Goal: Transaction & Acquisition: Book appointment/travel/reservation

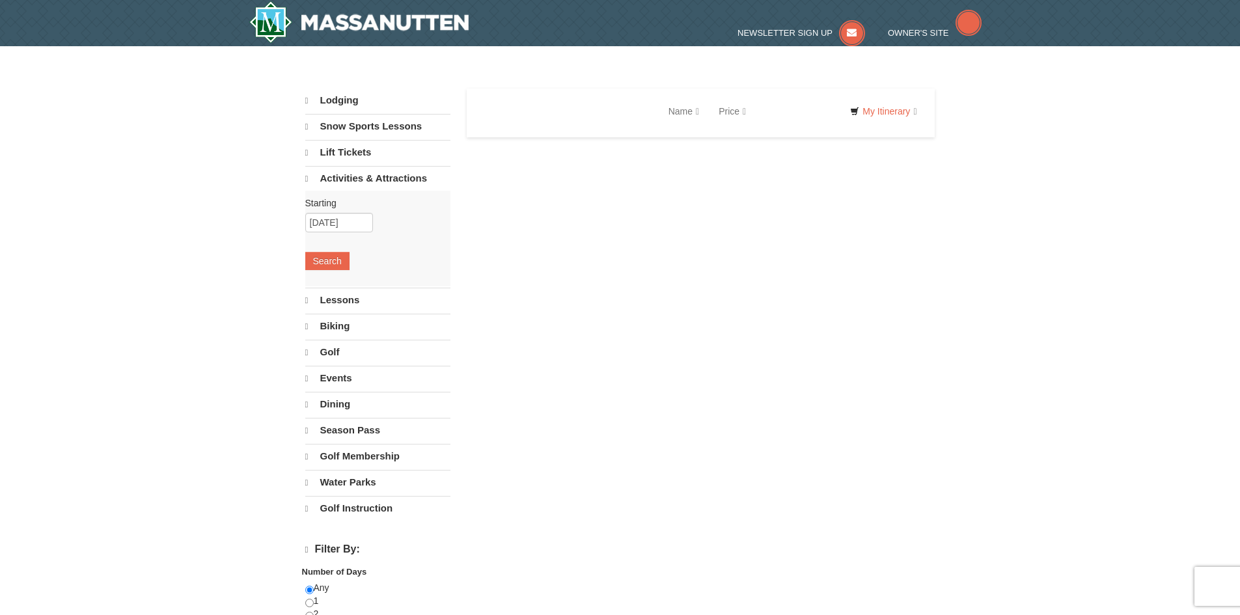
select select "10"
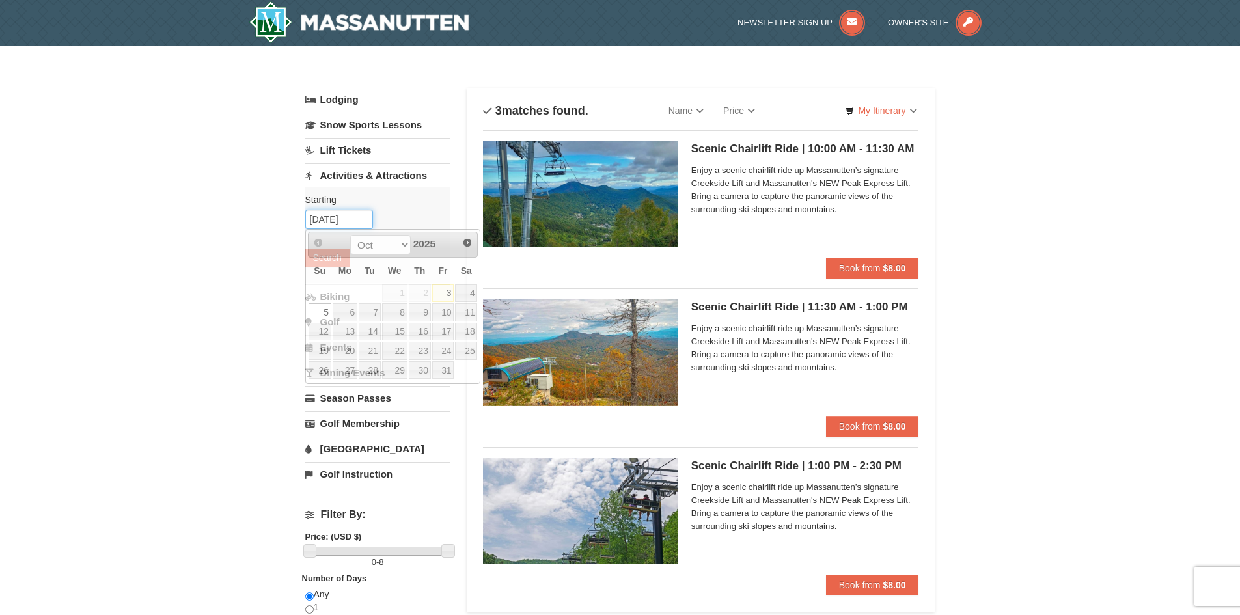
click at [337, 223] on input "10/05/2025" at bounding box center [339, 220] width 68 height 20
click at [471, 331] on link "18" at bounding box center [466, 332] width 22 height 18
type input "10/18/2025"
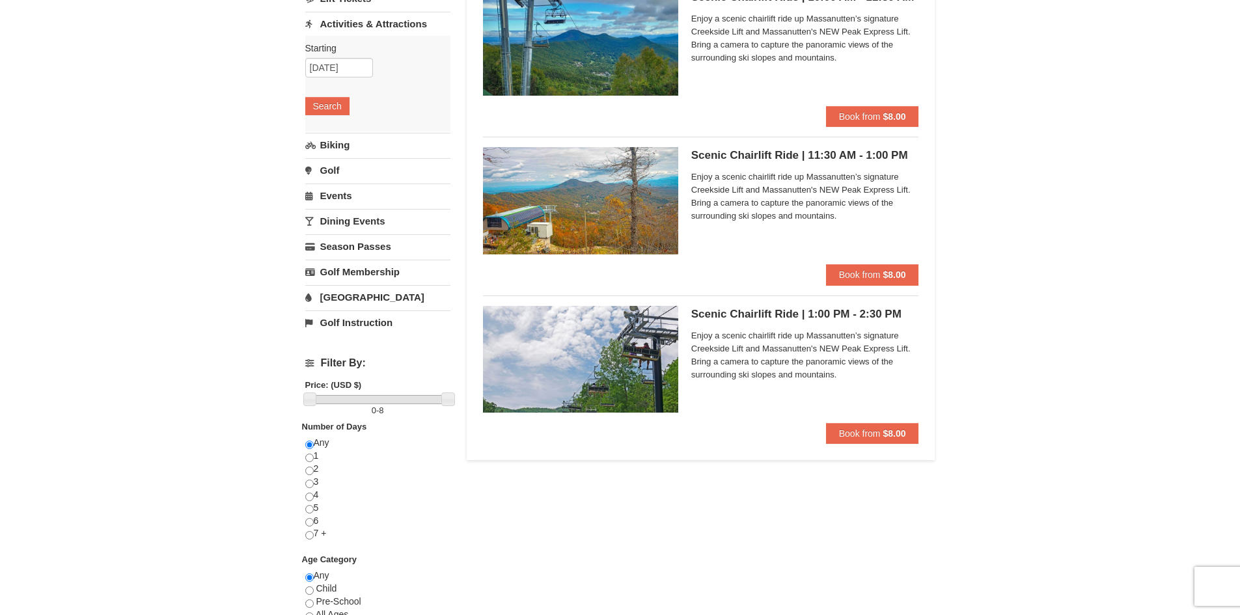
scroll to position [156, 0]
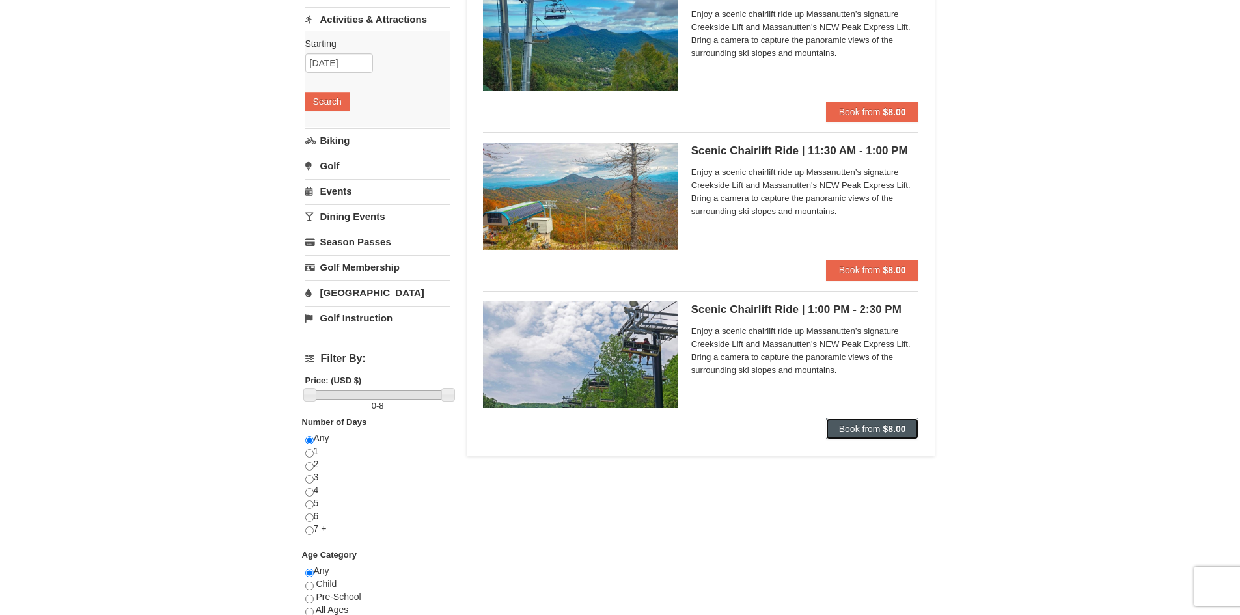
click at [898, 435] on button "Book from $8.00" at bounding box center [872, 429] width 93 height 21
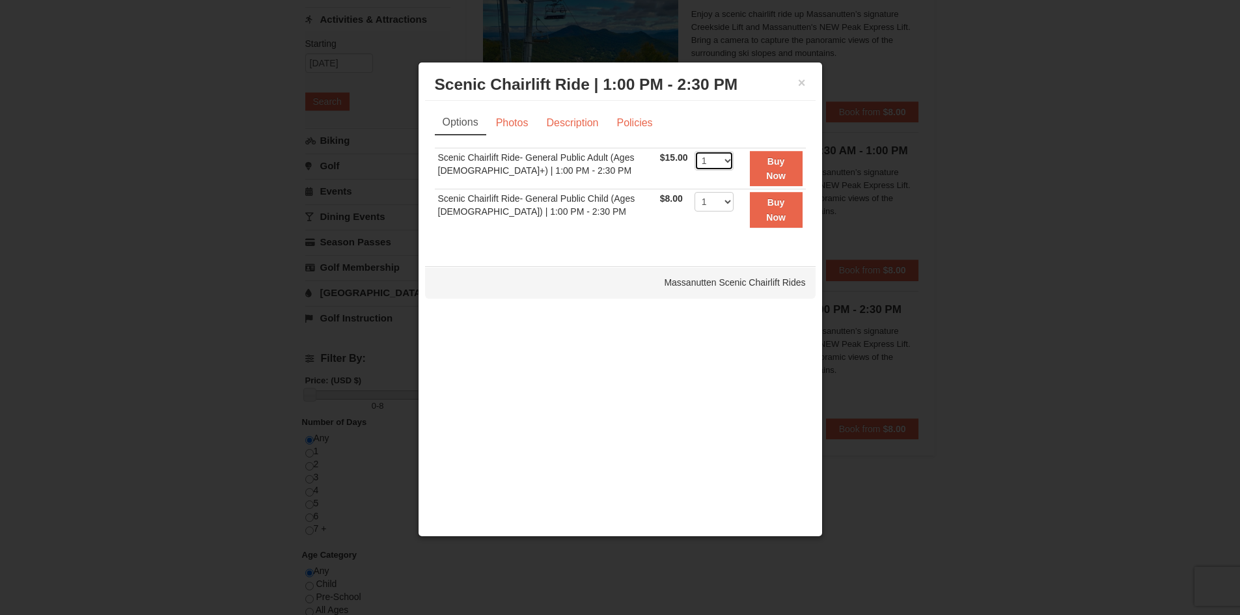
click at [726, 160] on select "1 2 3 4 5 6 7 8 9 10 11 12 13 14 15 16 17 18 19 20 21 22" at bounding box center [714, 161] width 39 height 20
select select "2"
click at [695, 151] on select "1 2 3 4 5 6 7 8 9 10 11 12 13 14 15 16 17 18 19 20 21 22" at bounding box center [714, 161] width 39 height 20
click at [782, 171] on strong "Buy Now" at bounding box center [776, 168] width 20 height 25
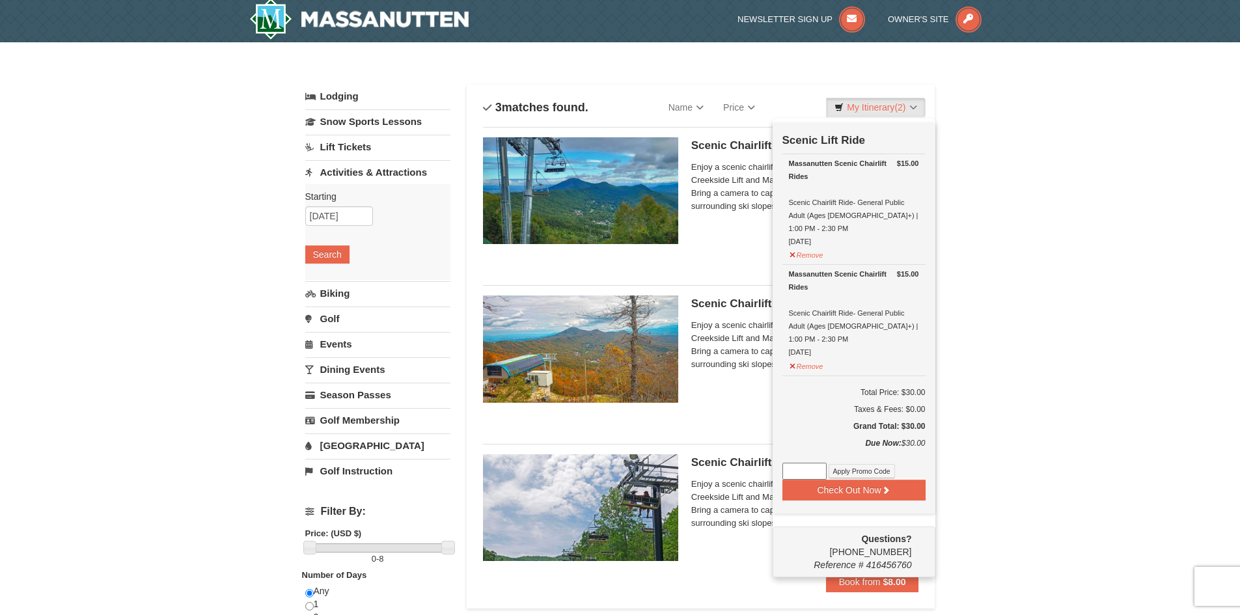
scroll to position [4, 0]
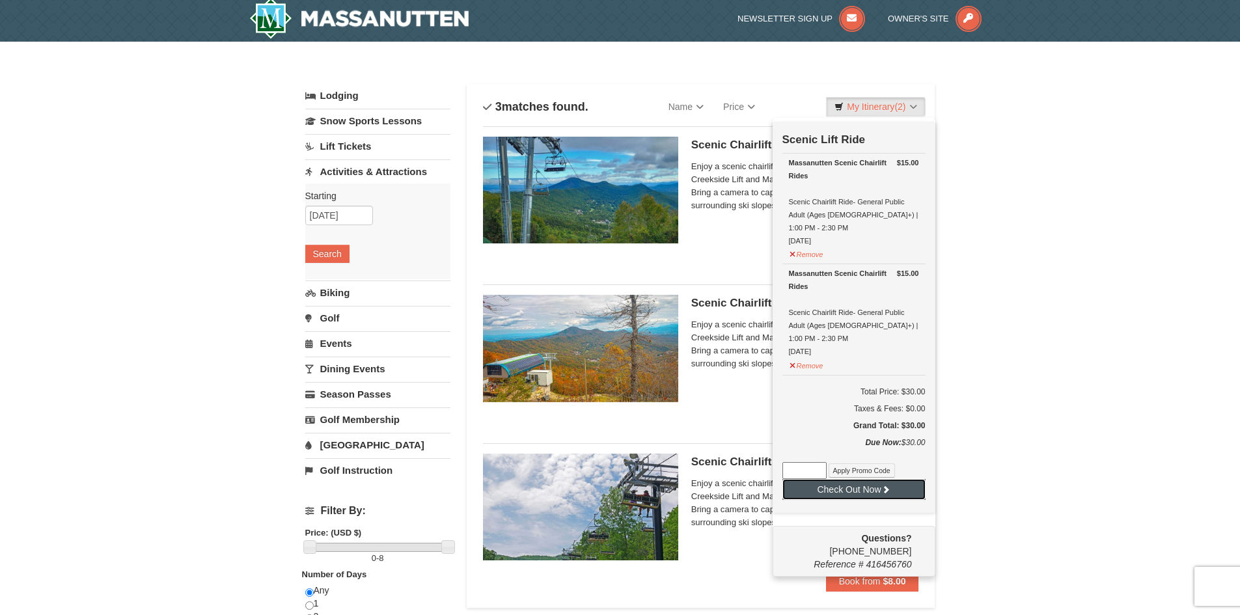
click at [857, 479] on button "Check Out Now" at bounding box center [853, 489] width 143 height 21
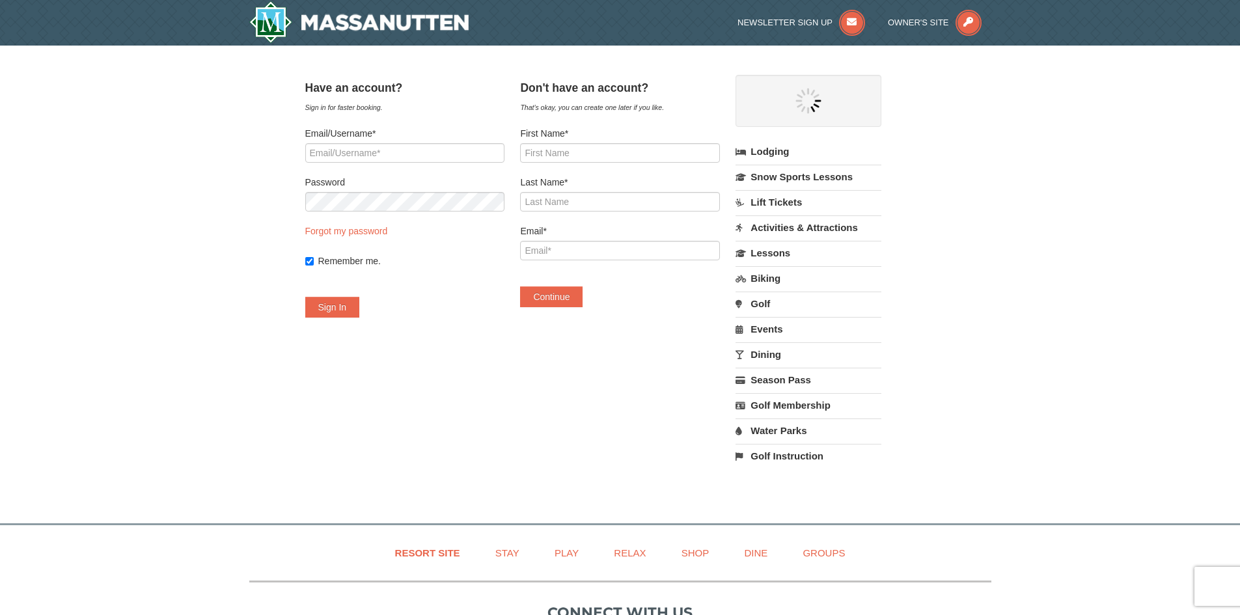
select select "10"
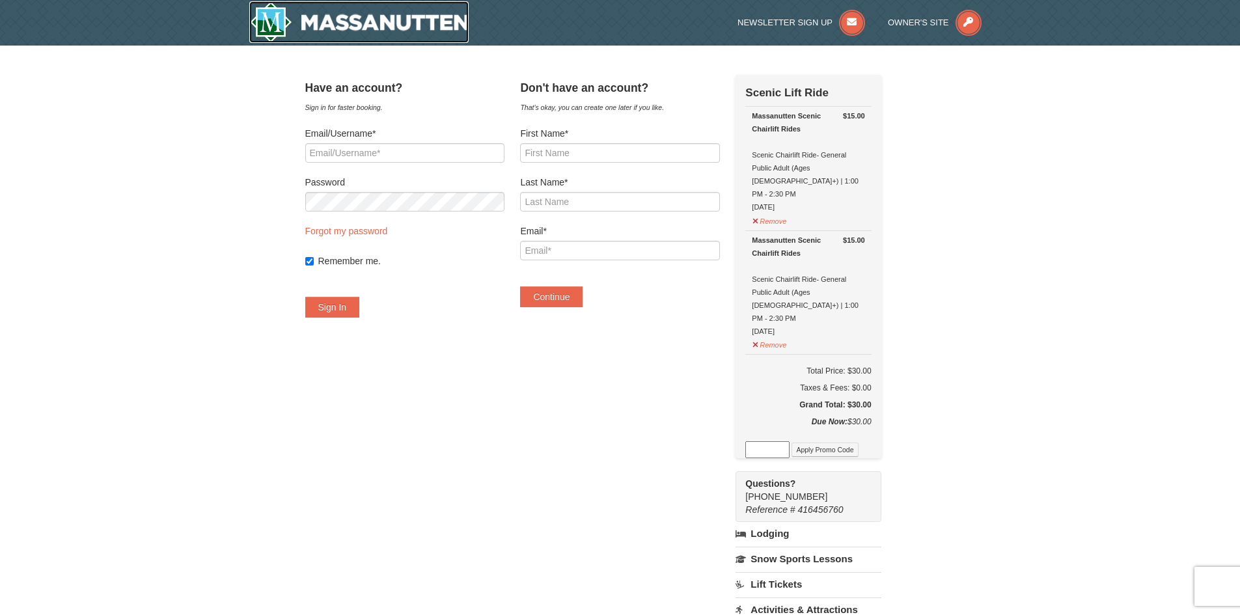
click at [270, 27] on img at bounding box center [359, 22] width 220 height 42
